Goal: Transaction & Acquisition: Download file/media

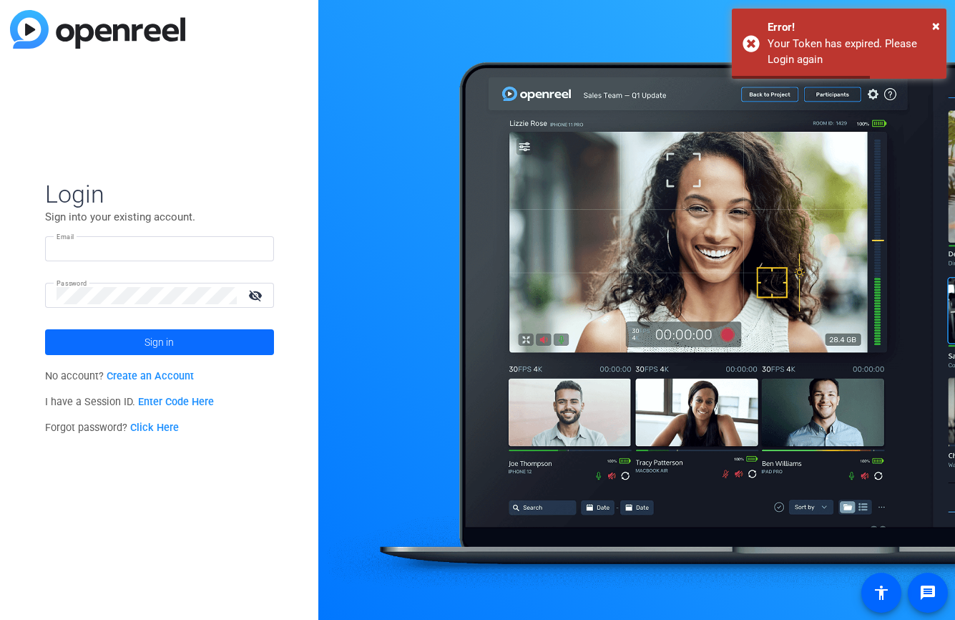
type input "[EMAIL_ADDRESS][DOMAIN_NAME]"
click at [197, 334] on span at bounding box center [159, 342] width 229 height 34
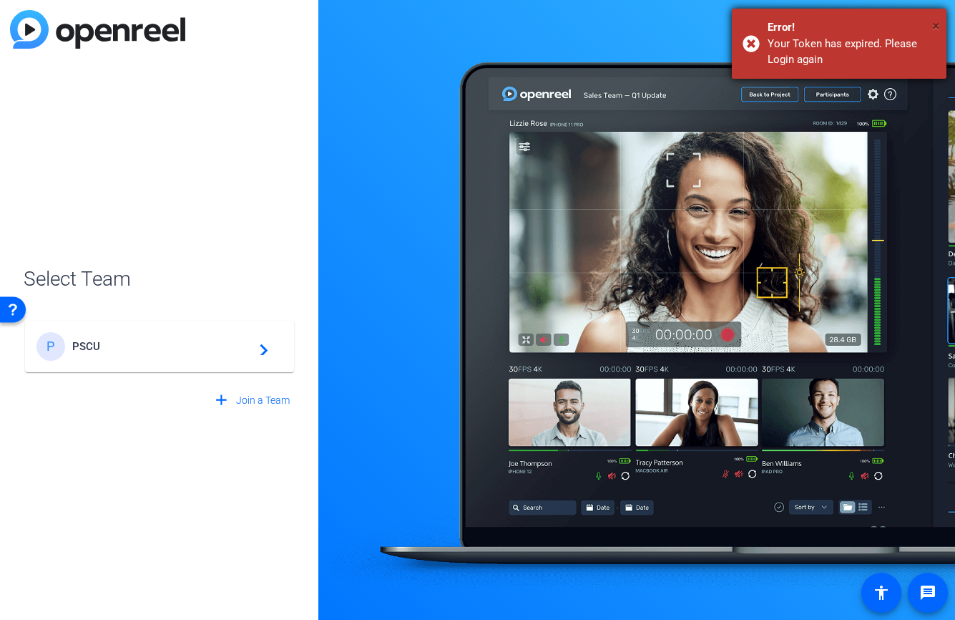
click at [935, 21] on span "×" at bounding box center [937, 25] width 8 height 17
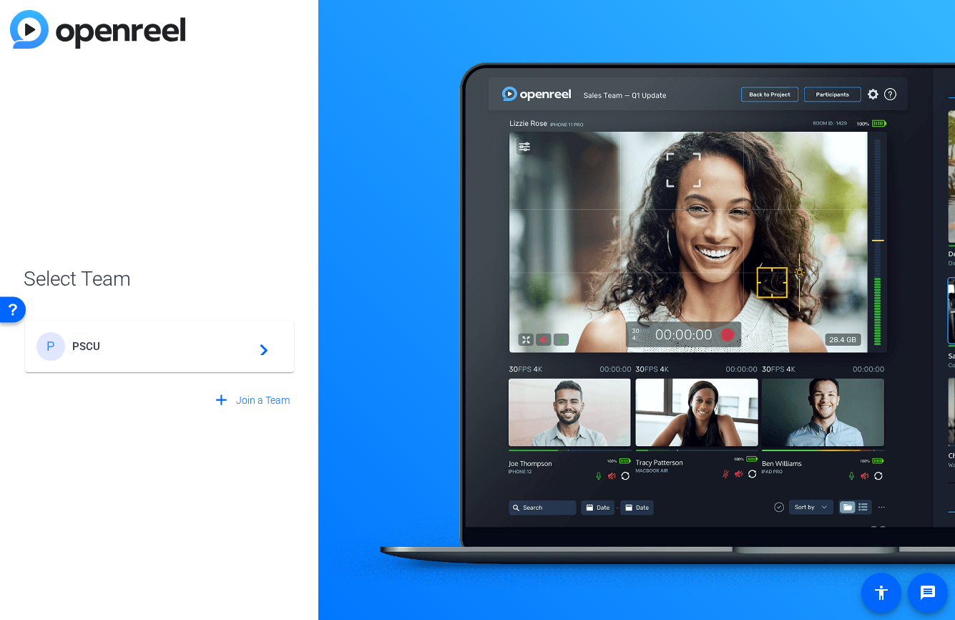
click at [263, 353] on mat-icon "navigate_next" at bounding box center [259, 346] width 17 height 17
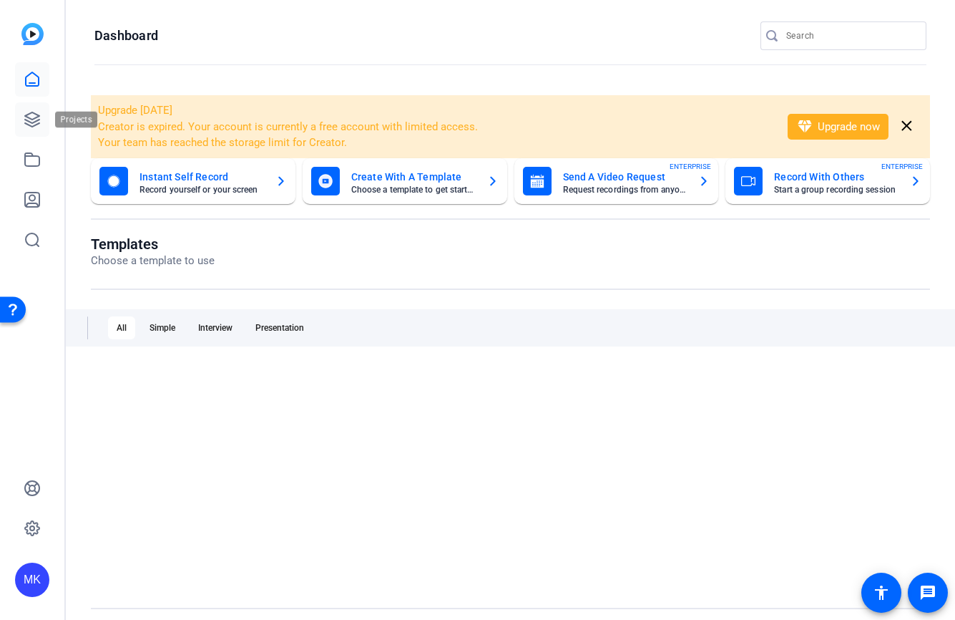
click at [36, 125] on icon at bounding box center [32, 119] width 14 height 14
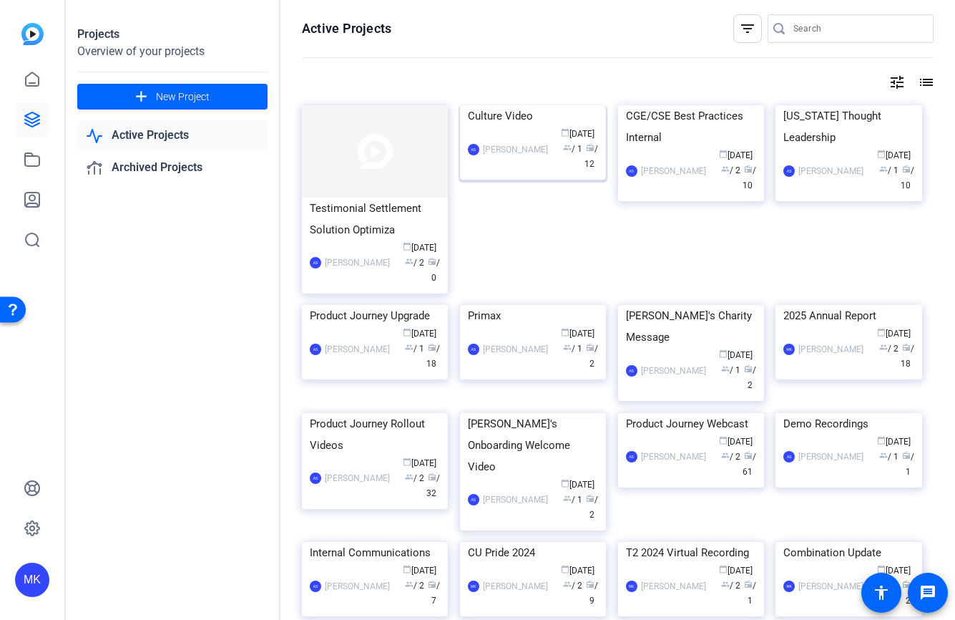
click at [517, 127] on div "Culture Video" at bounding box center [533, 115] width 130 height 21
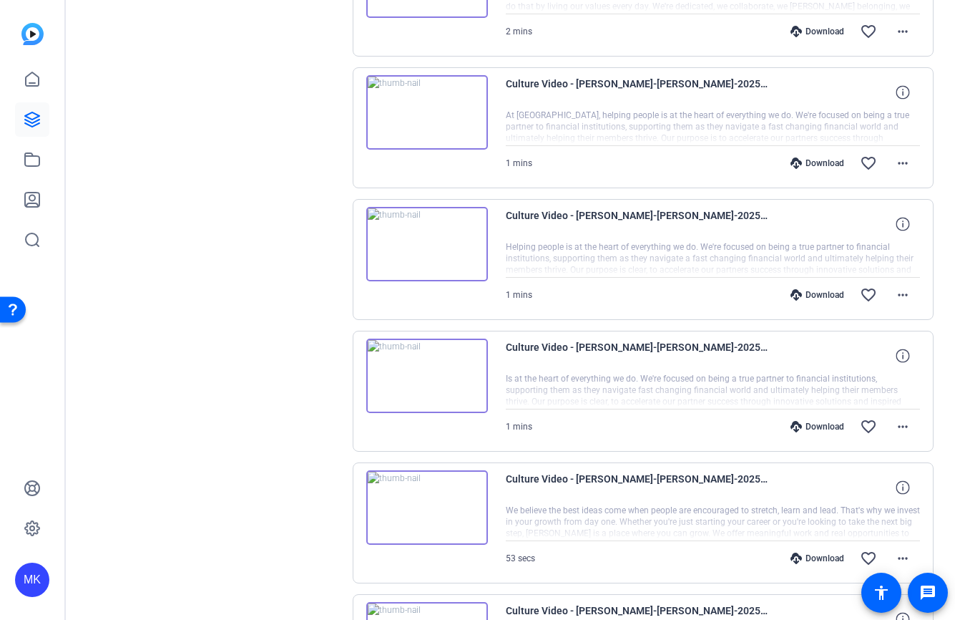
scroll to position [1091, 0]
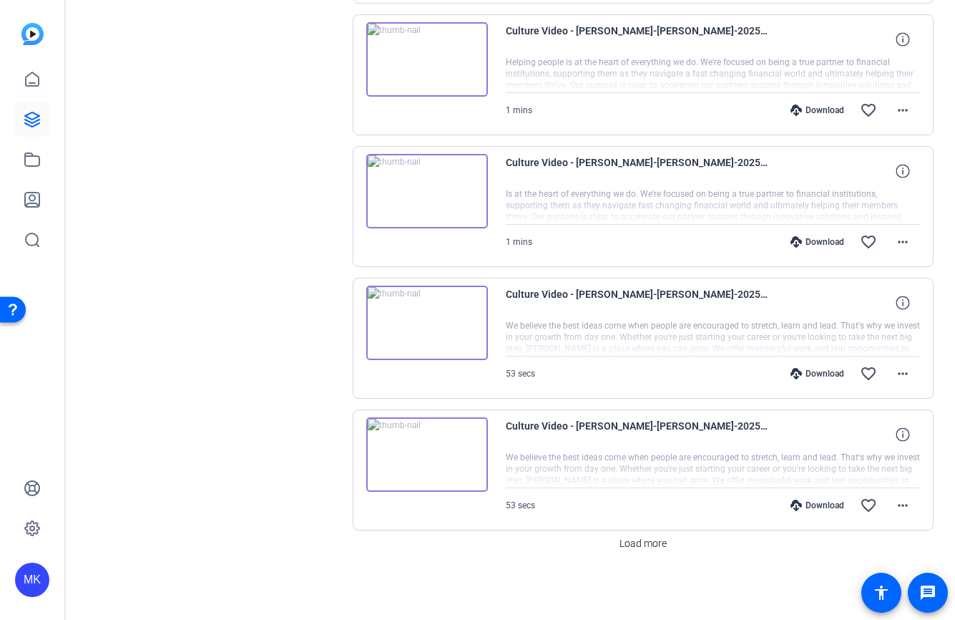
click at [833, 509] on div "Download" at bounding box center [818, 505] width 68 height 11
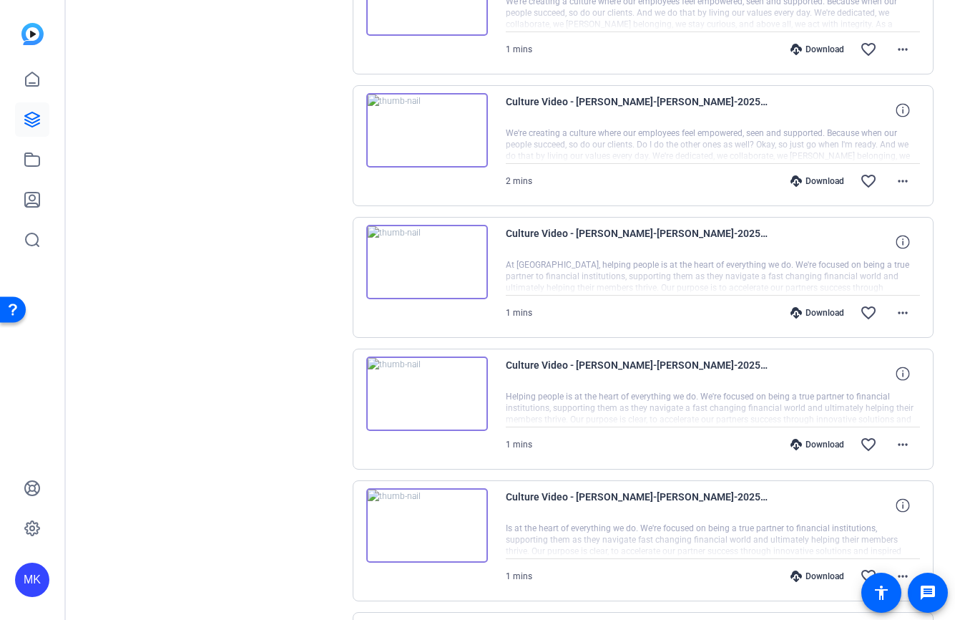
scroll to position [731, 0]
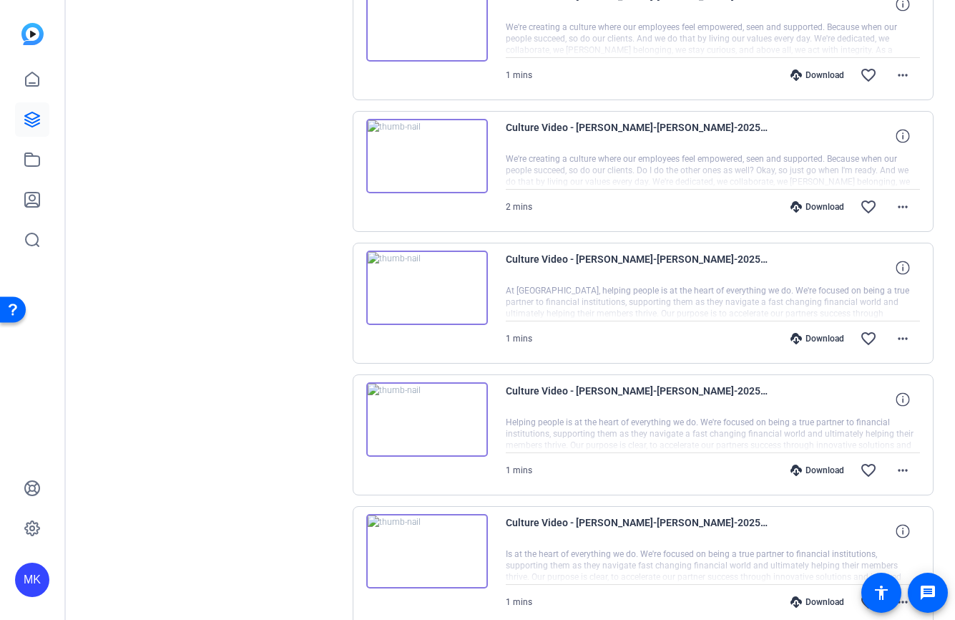
click at [933, 47] on div "Culture Video - [PERSON_NAME]-[PERSON_NAME]-2025-08-20-15-07-05-096-0 We're cre…" at bounding box center [644, 39] width 582 height 121
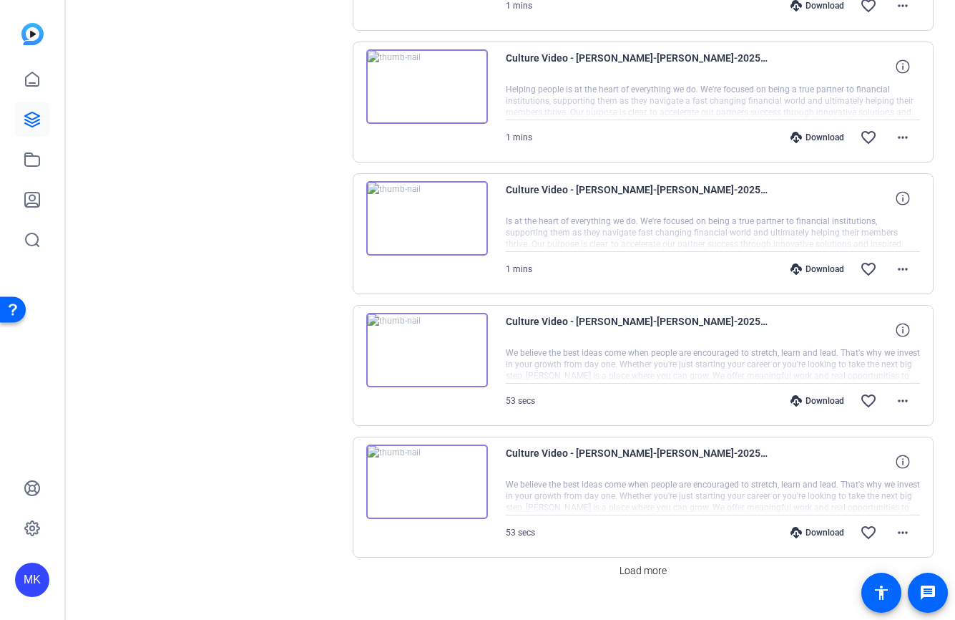
scroll to position [1091, 0]
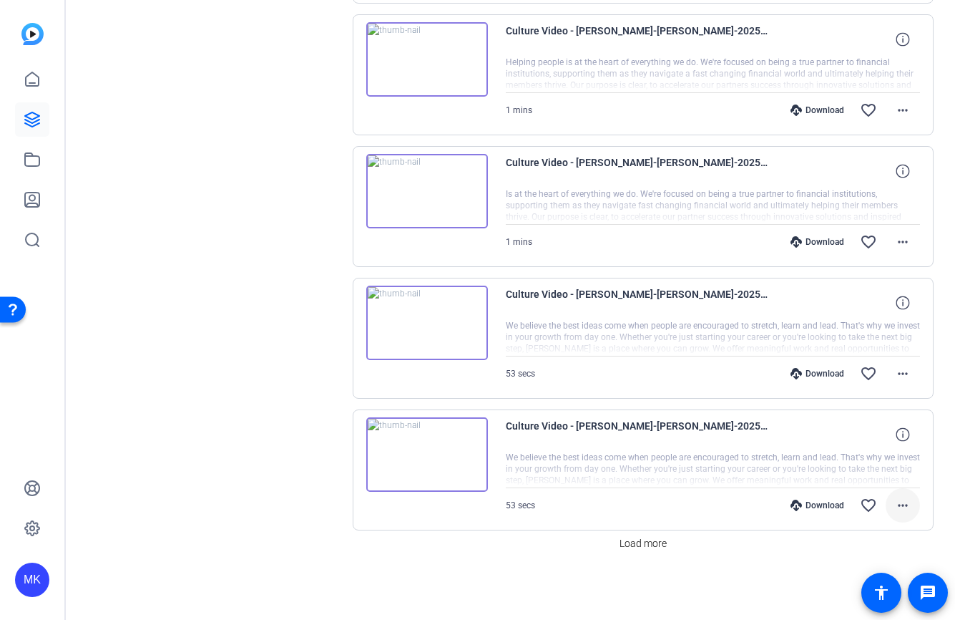
click at [902, 500] on mat-icon "more_horiz" at bounding box center [903, 505] width 17 height 17
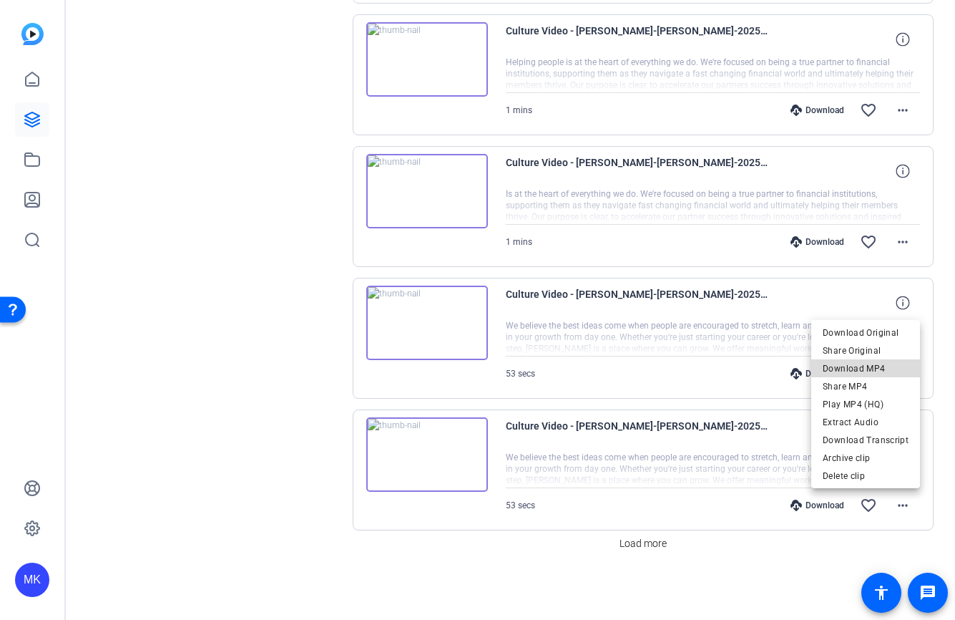
click at [876, 371] on span "Download MP4" at bounding box center [866, 368] width 86 height 17
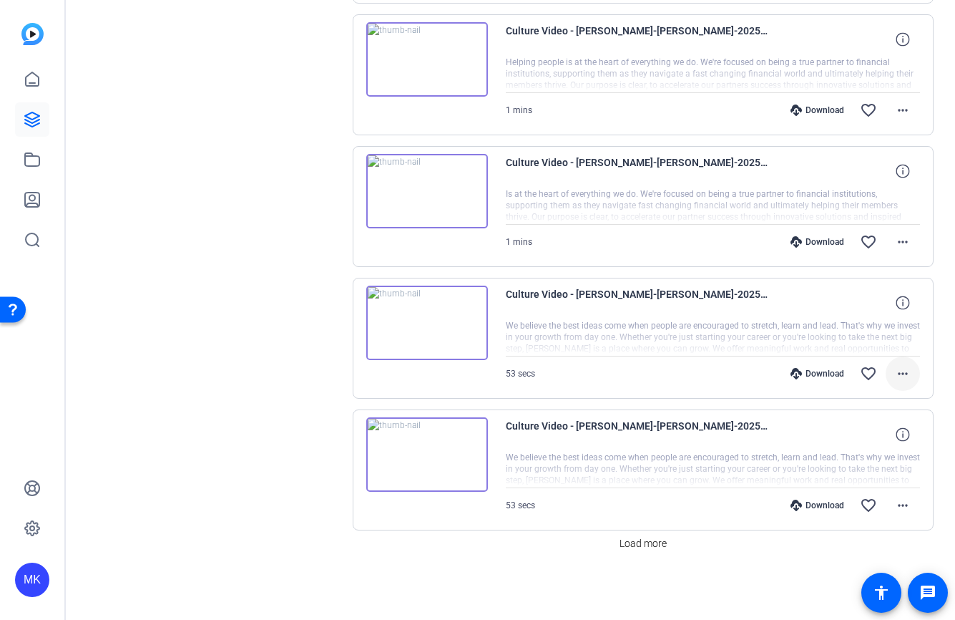
click at [900, 374] on mat-icon "more_horiz" at bounding box center [903, 373] width 17 height 17
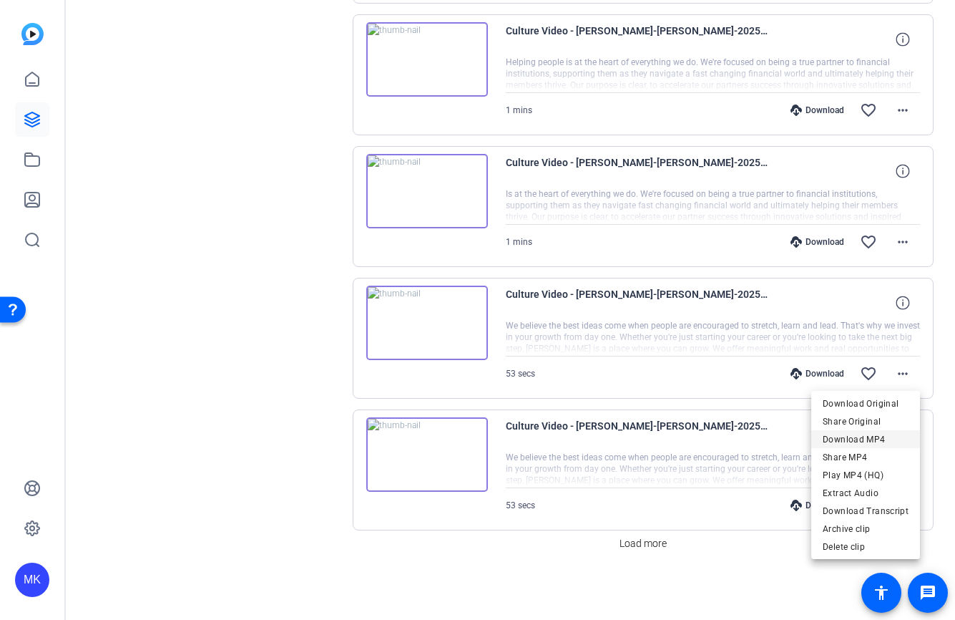
click at [861, 442] on span "Download MP4" at bounding box center [866, 439] width 86 height 17
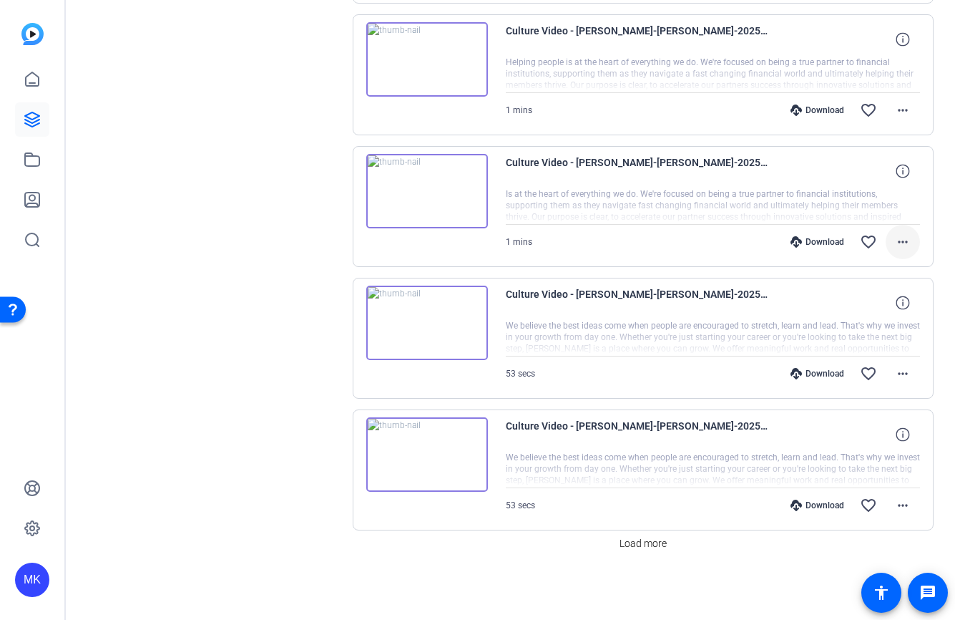
click at [902, 241] on mat-icon "more_horiz" at bounding box center [903, 241] width 17 height 17
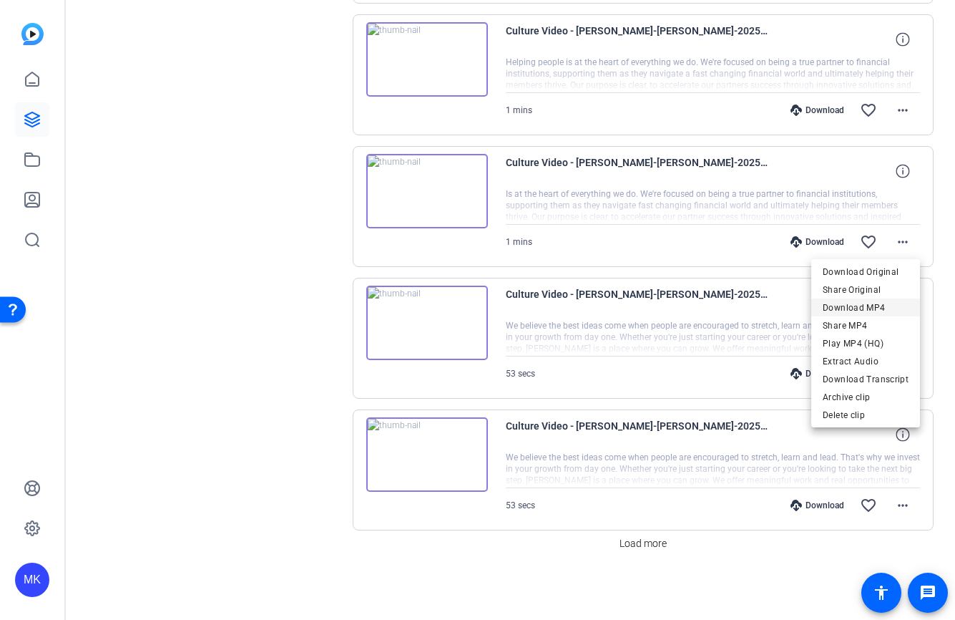
click at [863, 308] on span "Download MP4" at bounding box center [866, 307] width 86 height 17
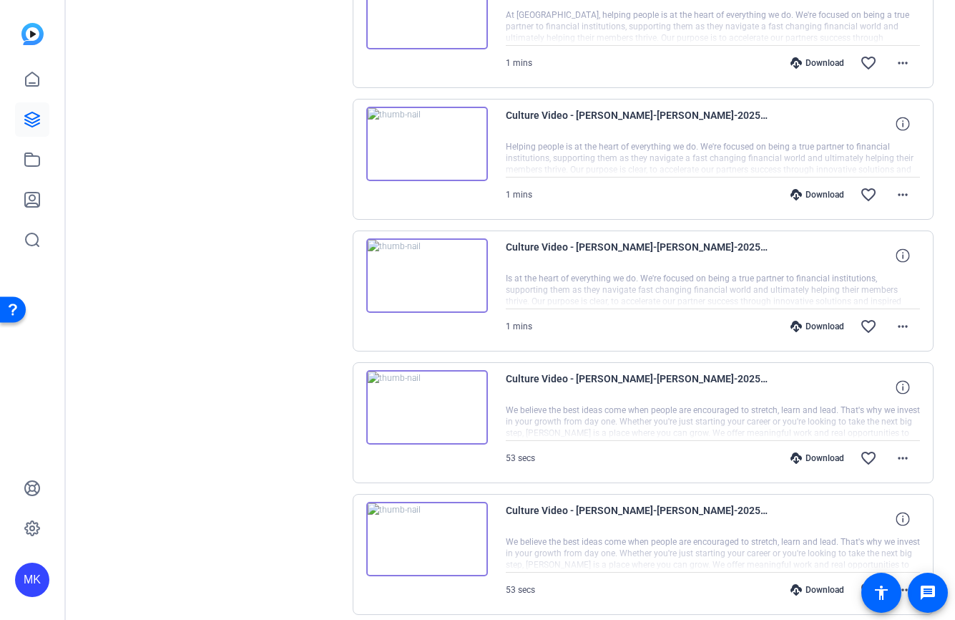
scroll to position [1005, 0]
click at [903, 196] on mat-icon "more_horiz" at bounding box center [903, 196] width 17 height 17
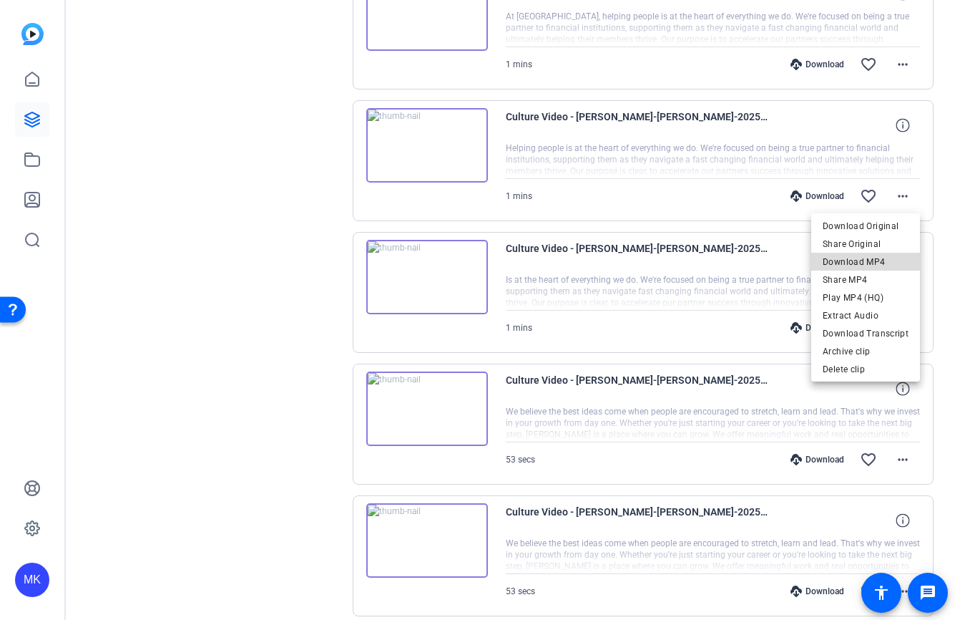
click at [882, 262] on span "Download MP4" at bounding box center [866, 261] width 86 height 17
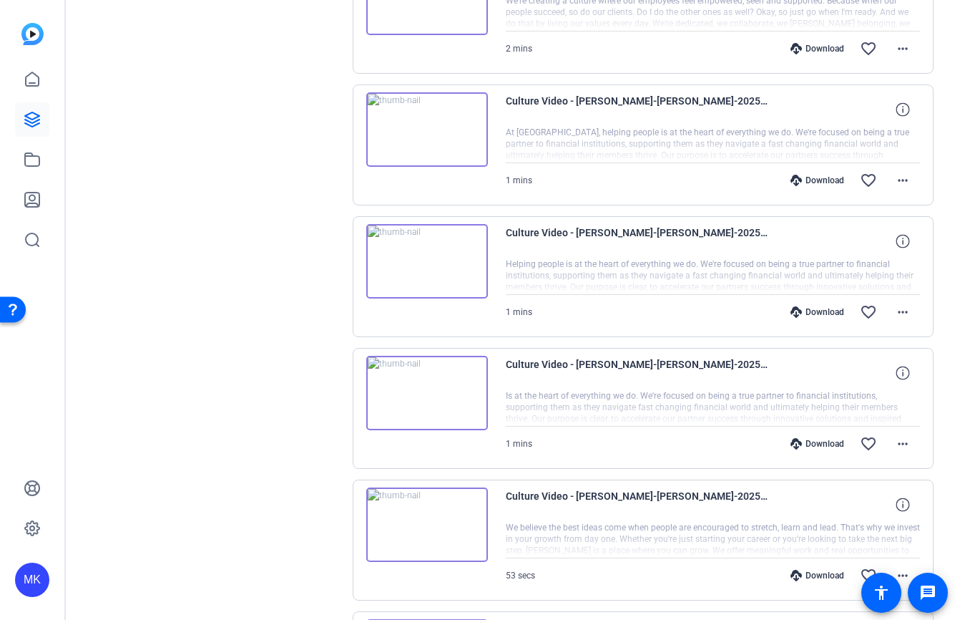
scroll to position [872, 0]
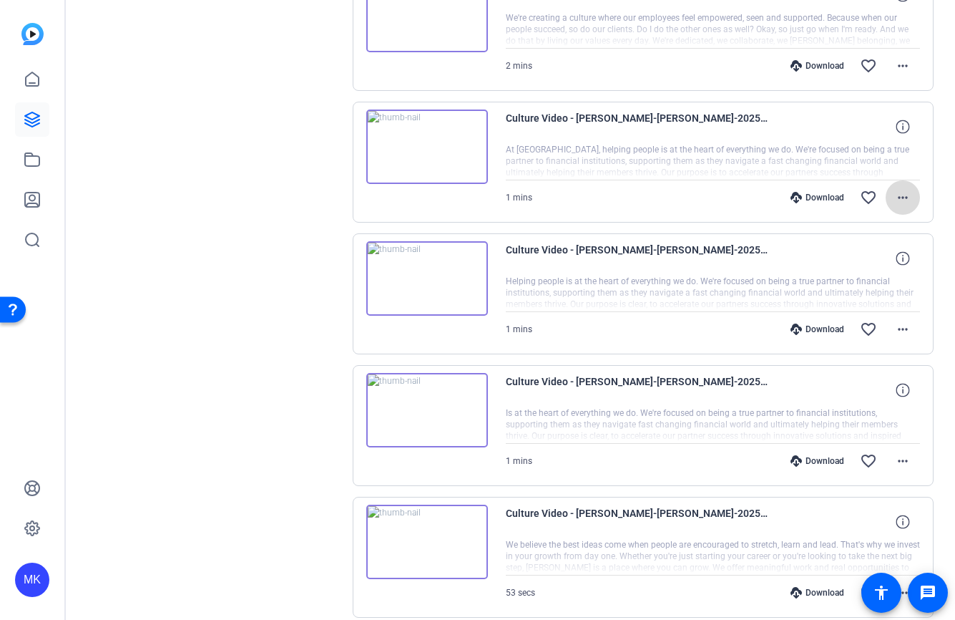
click at [902, 203] on mat-icon "more_horiz" at bounding box center [903, 197] width 17 height 17
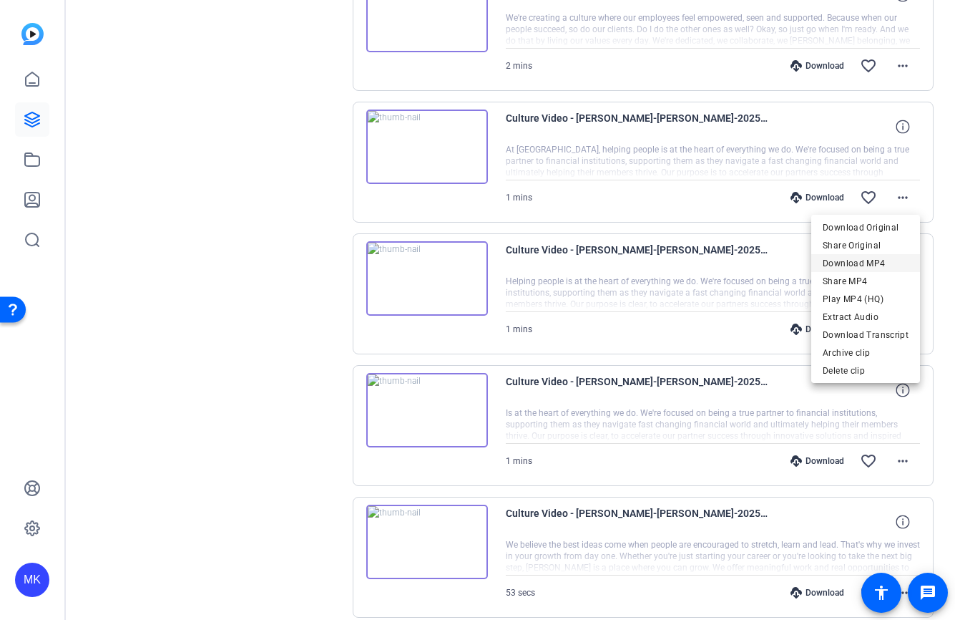
click at [878, 266] on span "Download MP4" at bounding box center [866, 263] width 86 height 17
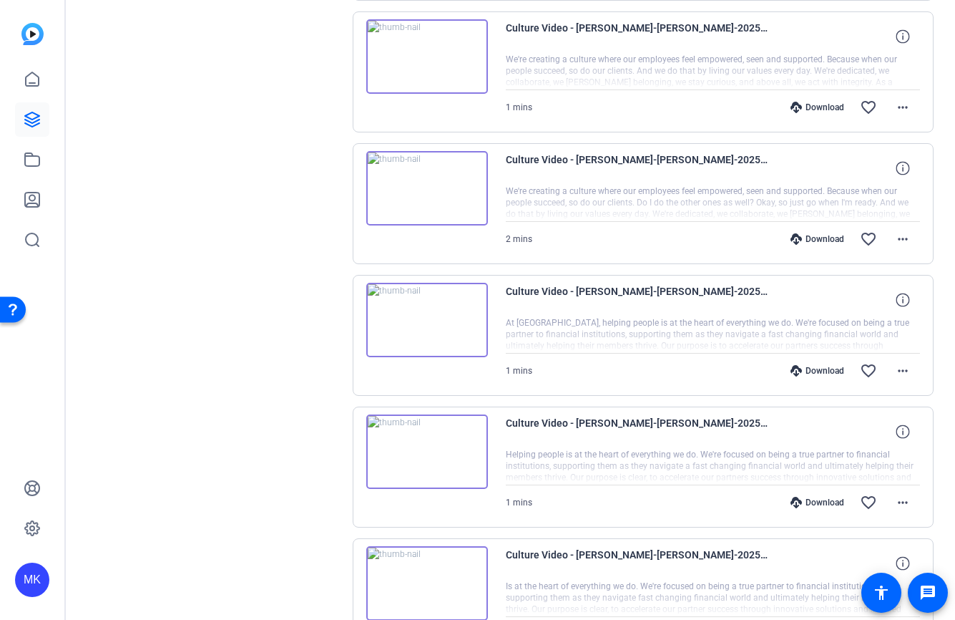
scroll to position [683, 0]
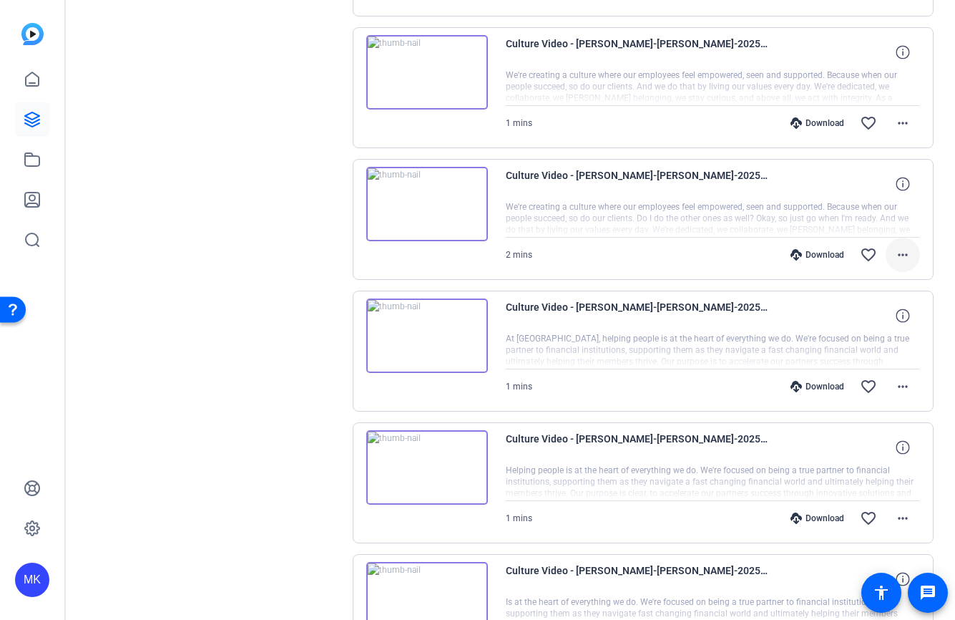
click at [897, 254] on mat-icon "more_horiz" at bounding box center [903, 254] width 17 height 17
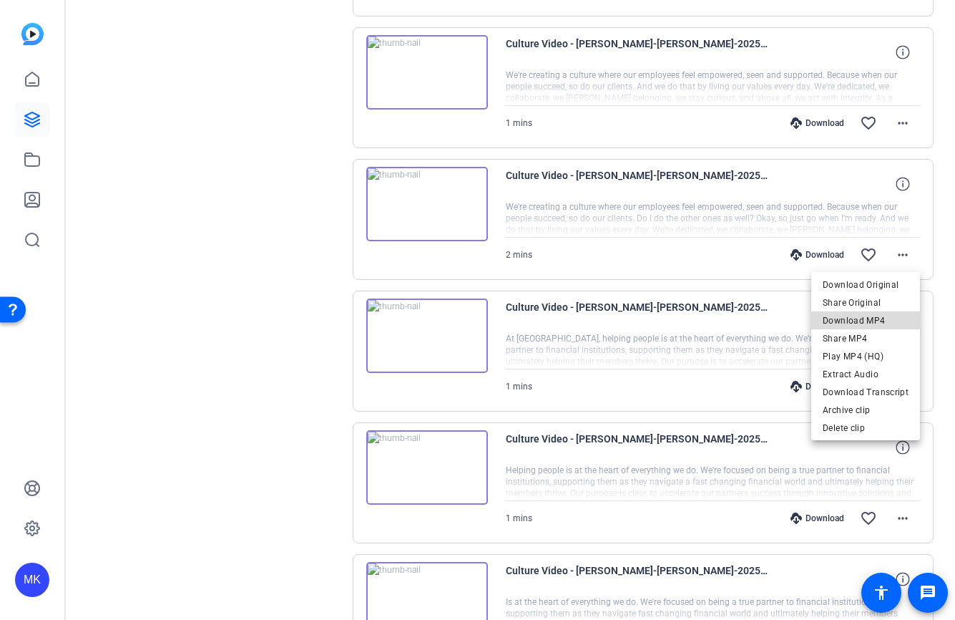
click at [869, 321] on span "Download MP4" at bounding box center [866, 320] width 86 height 17
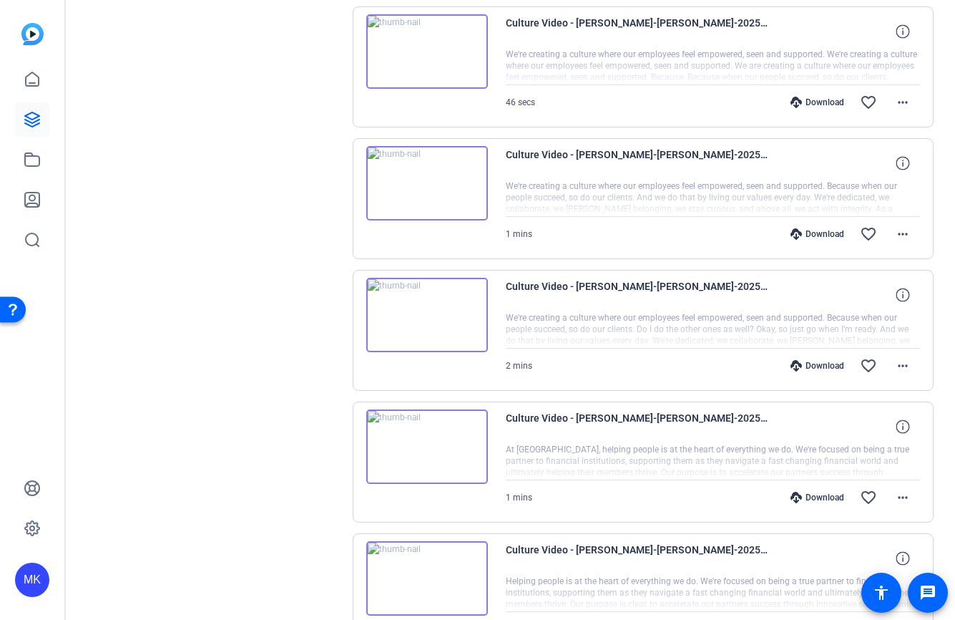
scroll to position [567, 0]
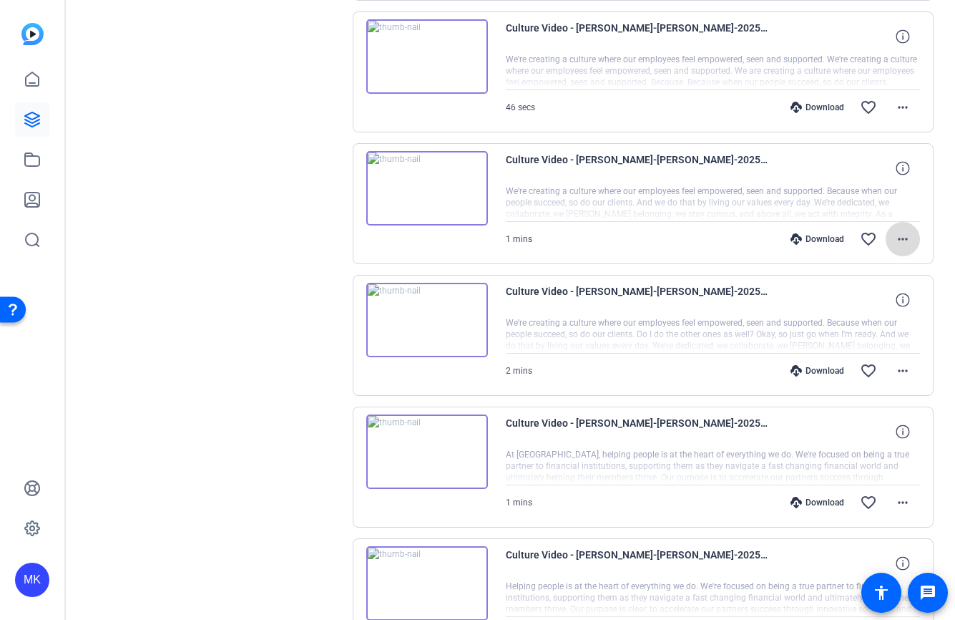
click at [903, 236] on mat-icon "more_horiz" at bounding box center [903, 238] width 17 height 17
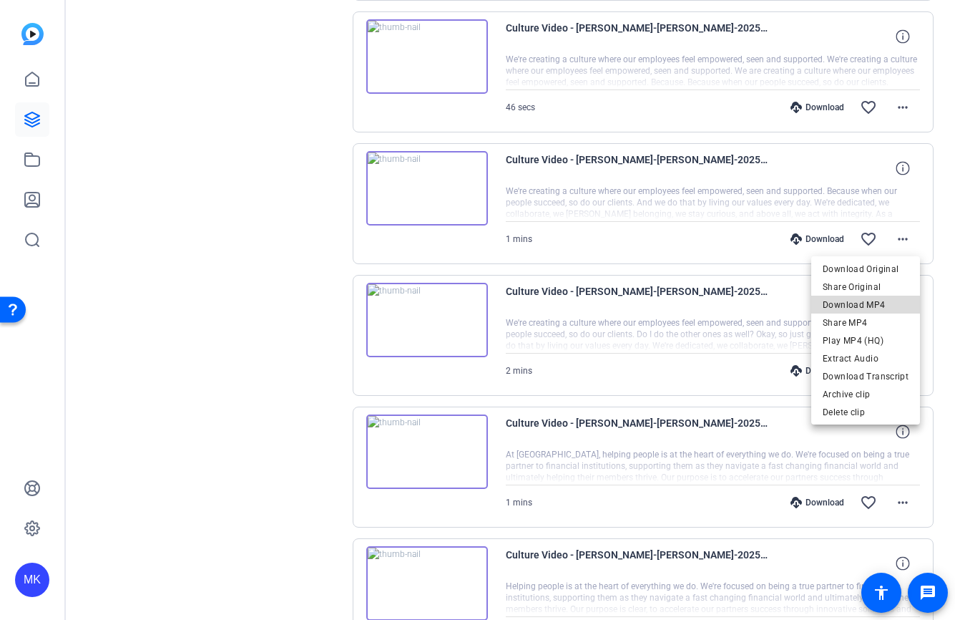
click at [871, 302] on span "Download MP4" at bounding box center [866, 304] width 86 height 17
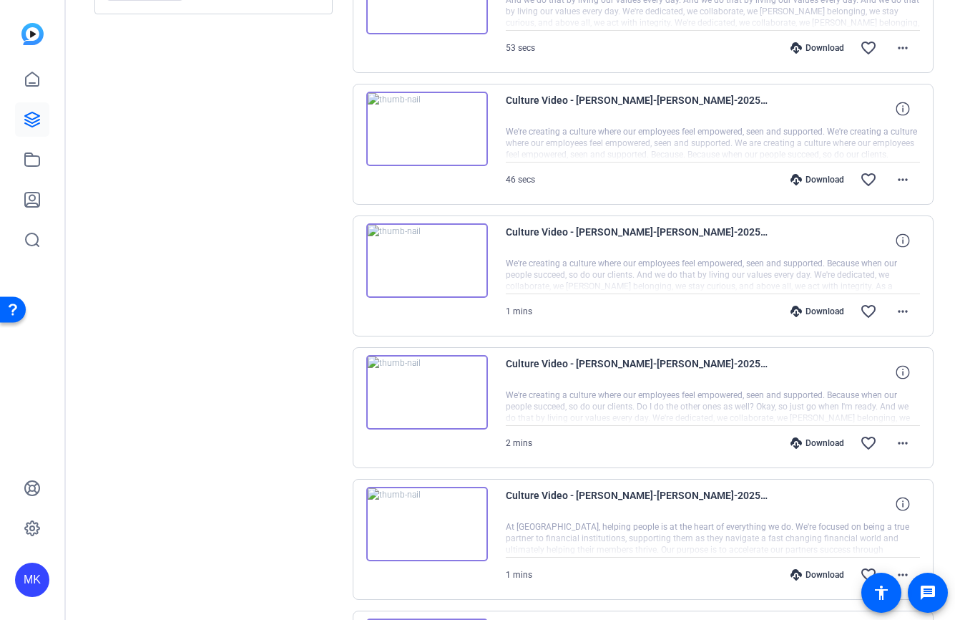
scroll to position [487, 0]
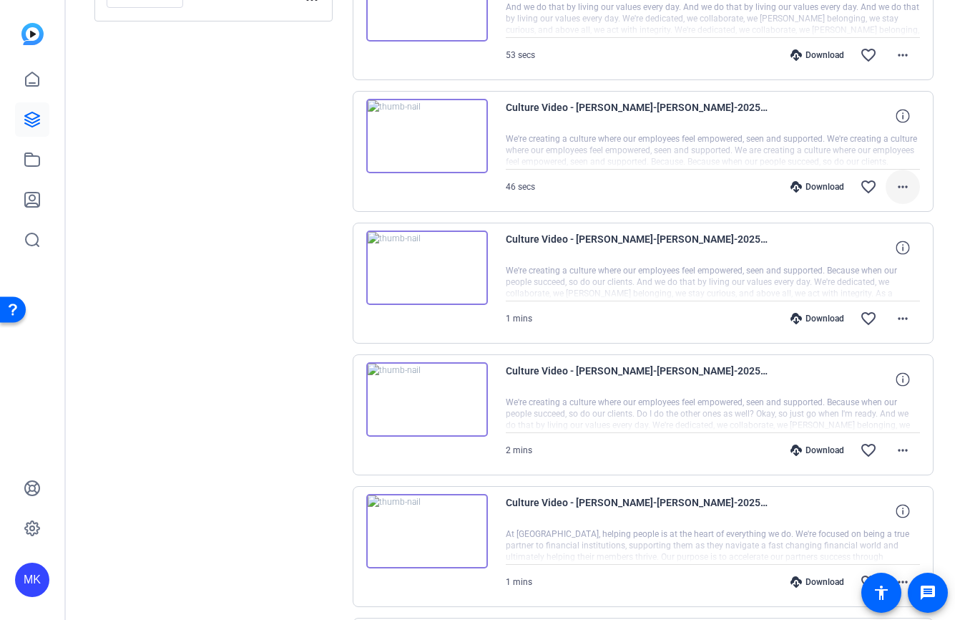
click at [905, 185] on mat-icon "more_horiz" at bounding box center [903, 186] width 17 height 17
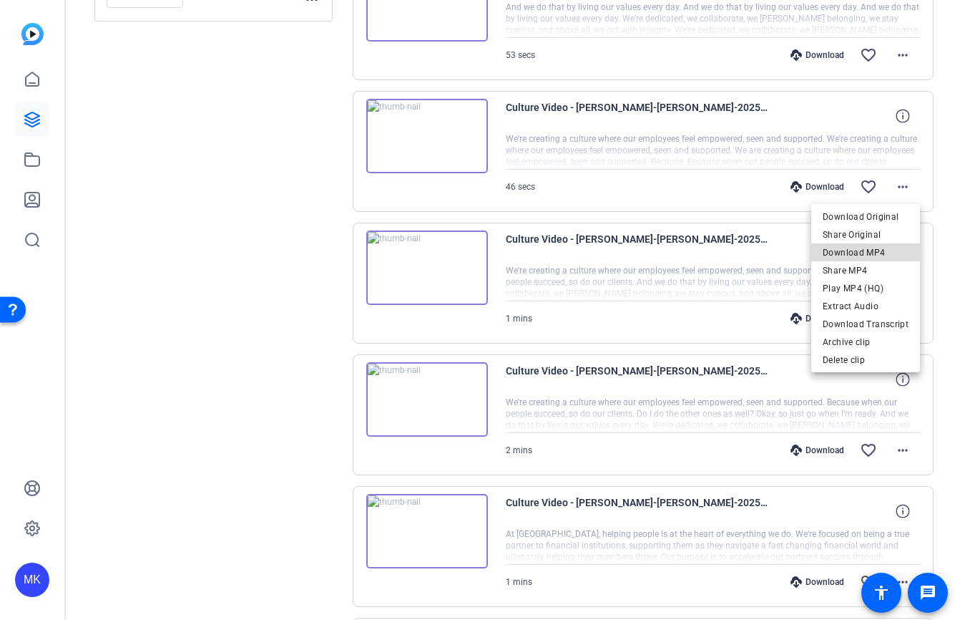
click at [872, 252] on span "Download MP4" at bounding box center [866, 252] width 86 height 17
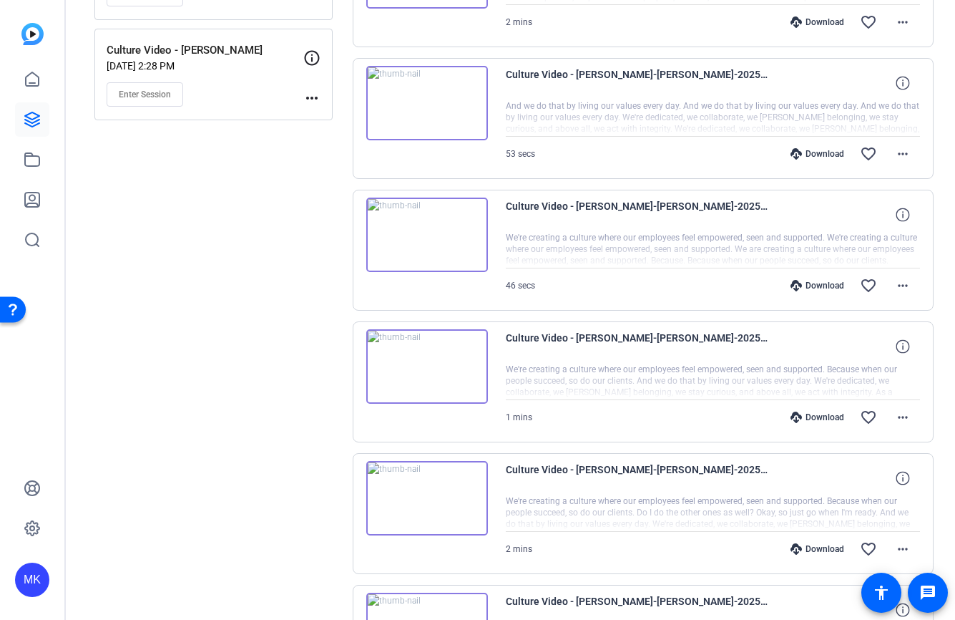
scroll to position [379, 0]
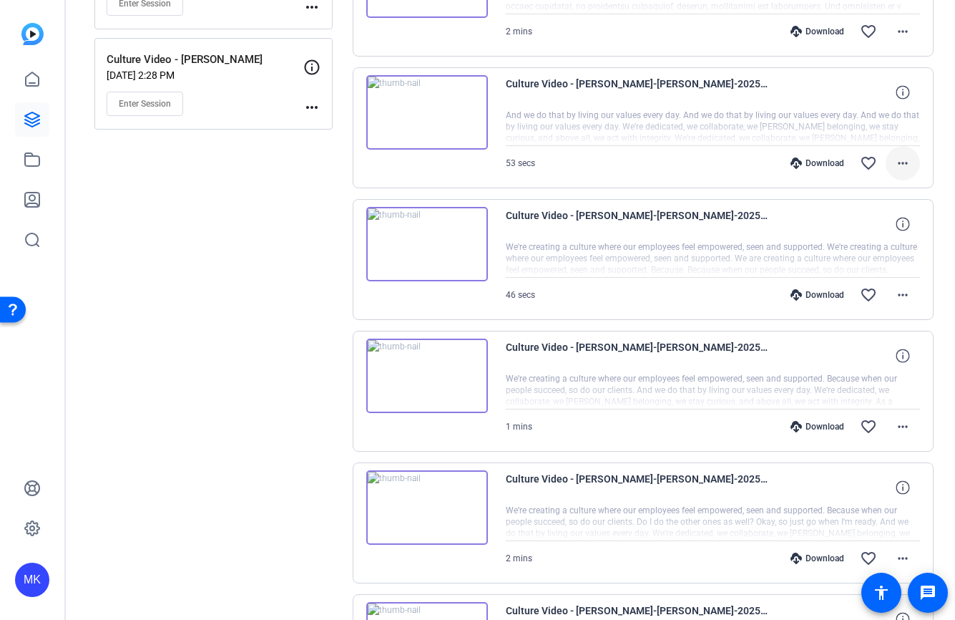
click at [907, 164] on mat-icon "more_horiz" at bounding box center [903, 163] width 17 height 17
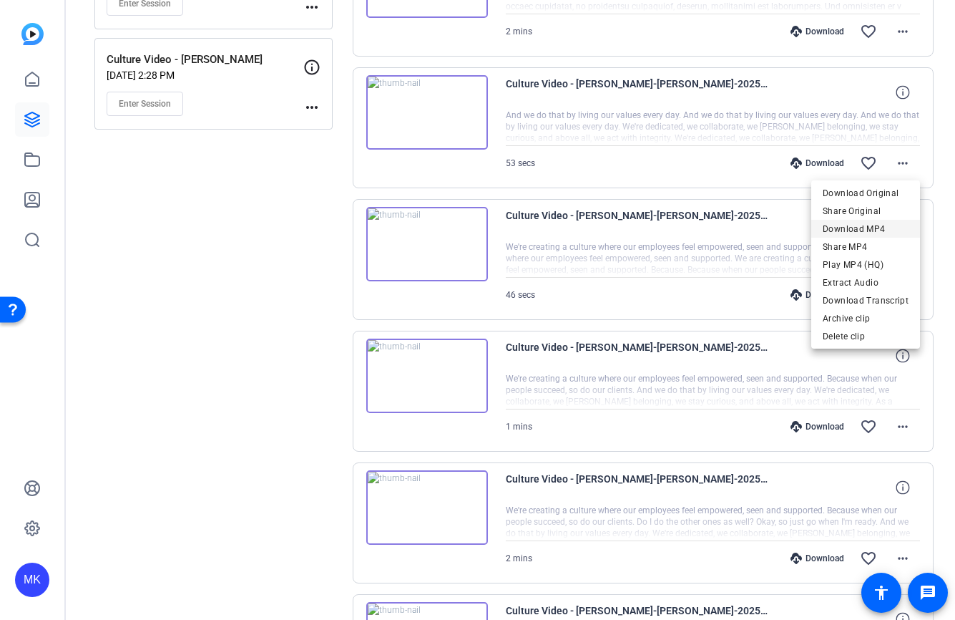
click at [868, 226] on span "Download MP4" at bounding box center [866, 228] width 86 height 17
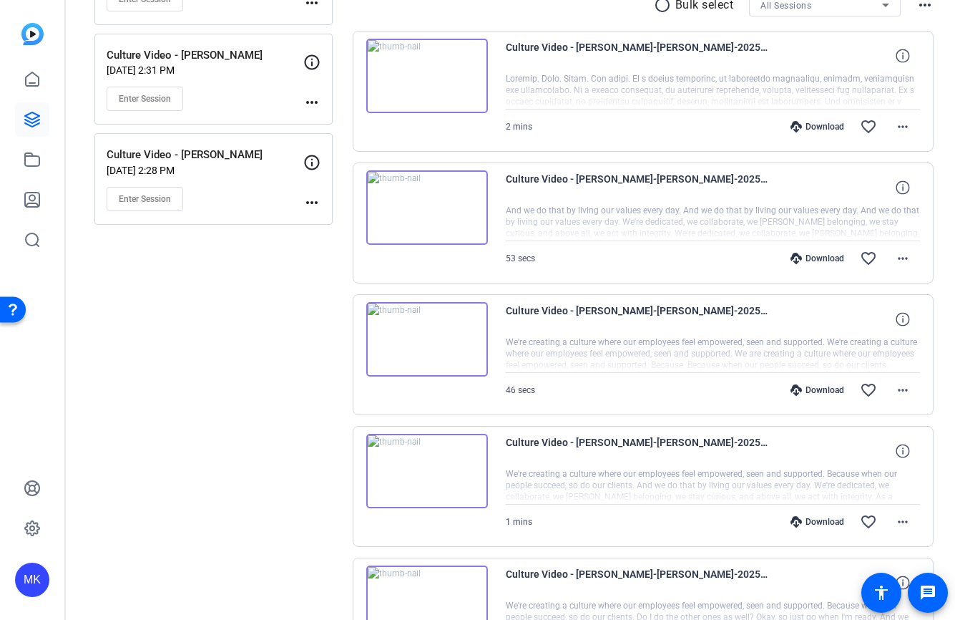
scroll to position [272, 0]
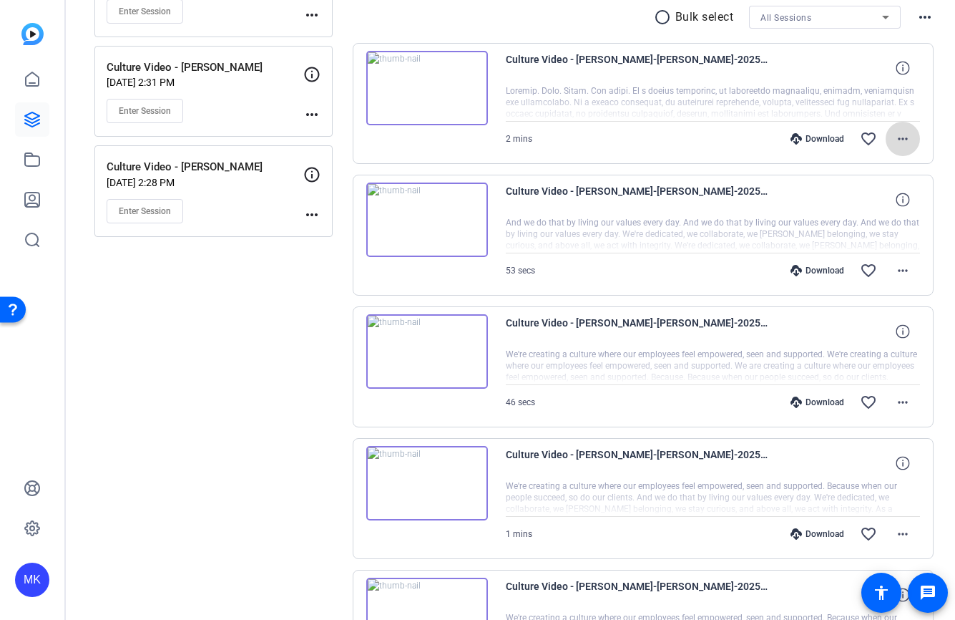
click at [903, 137] on mat-icon "more_horiz" at bounding box center [903, 138] width 17 height 17
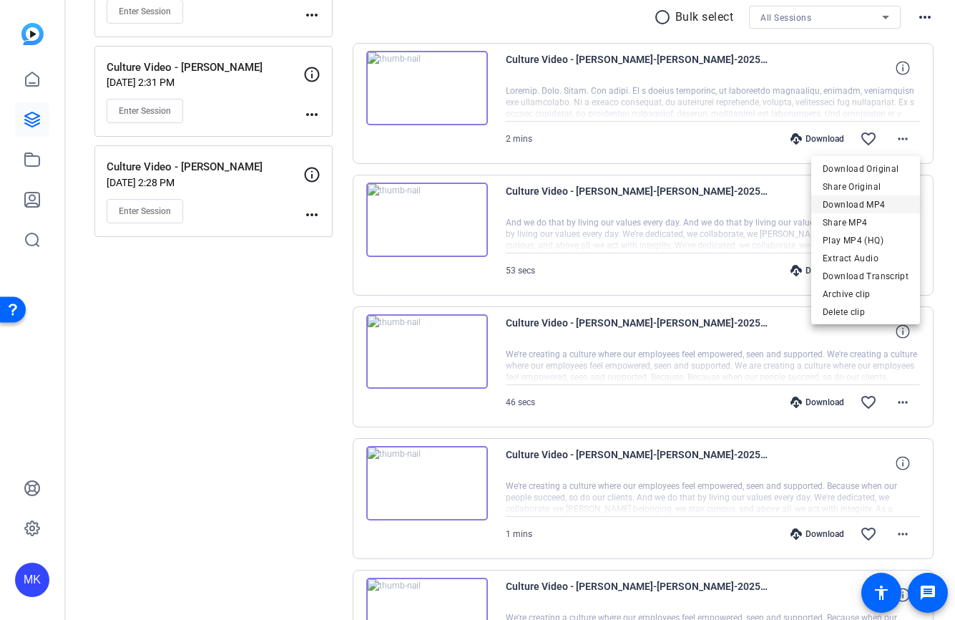
click at [872, 208] on span "Download MP4" at bounding box center [866, 204] width 86 height 17
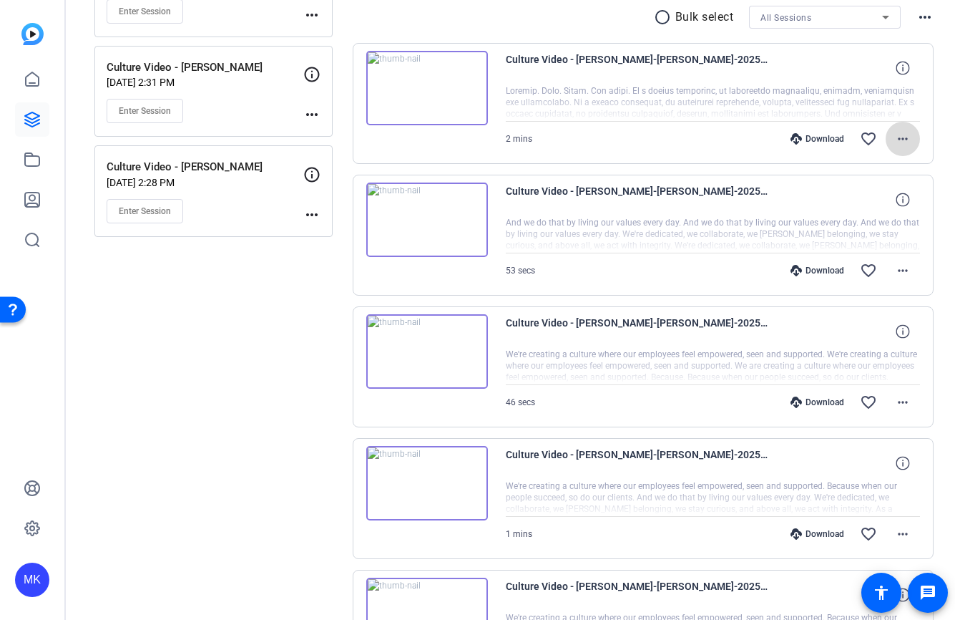
click at [905, 139] on mat-icon "more_horiz" at bounding box center [903, 138] width 17 height 17
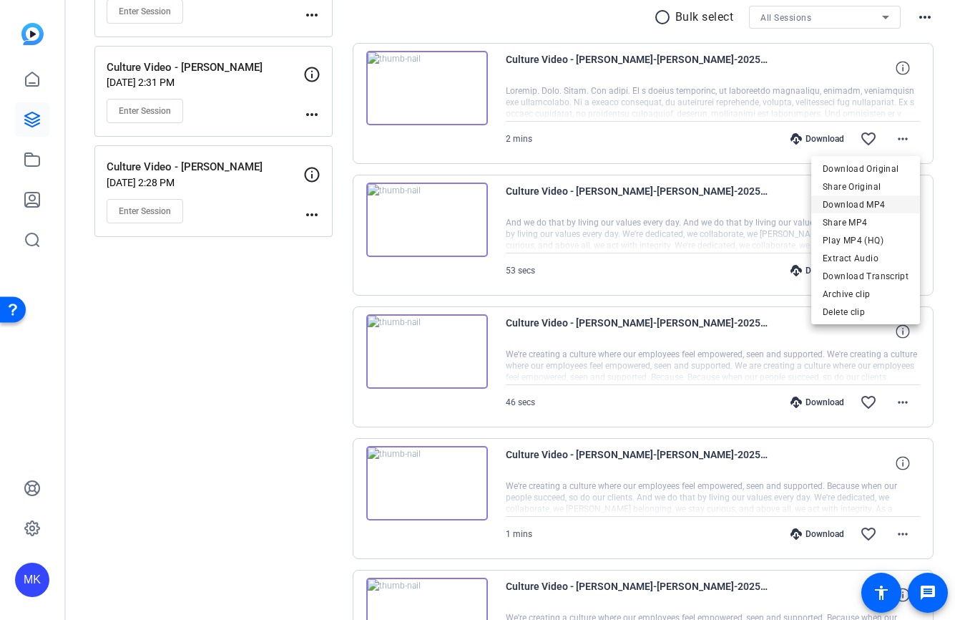
click at [866, 210] on span "Download MP4" at bounding box center [866, 204] width 86 height 17
